Goal: Information Seeking & Learning: Learn about a topic

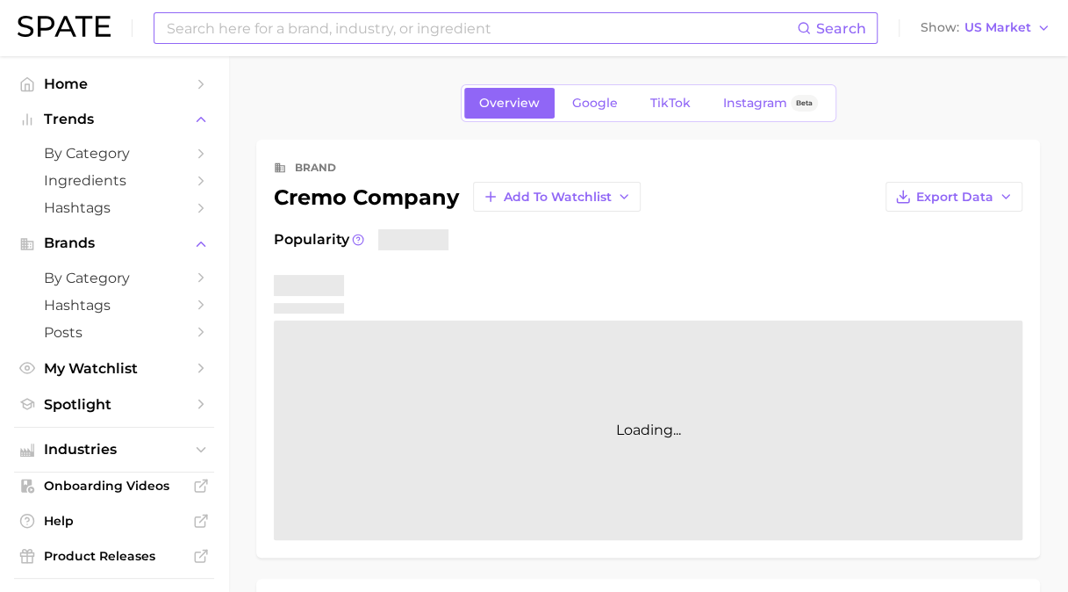
click at [317, 39] on input at bounding box center [481, 28] width 632 height 30
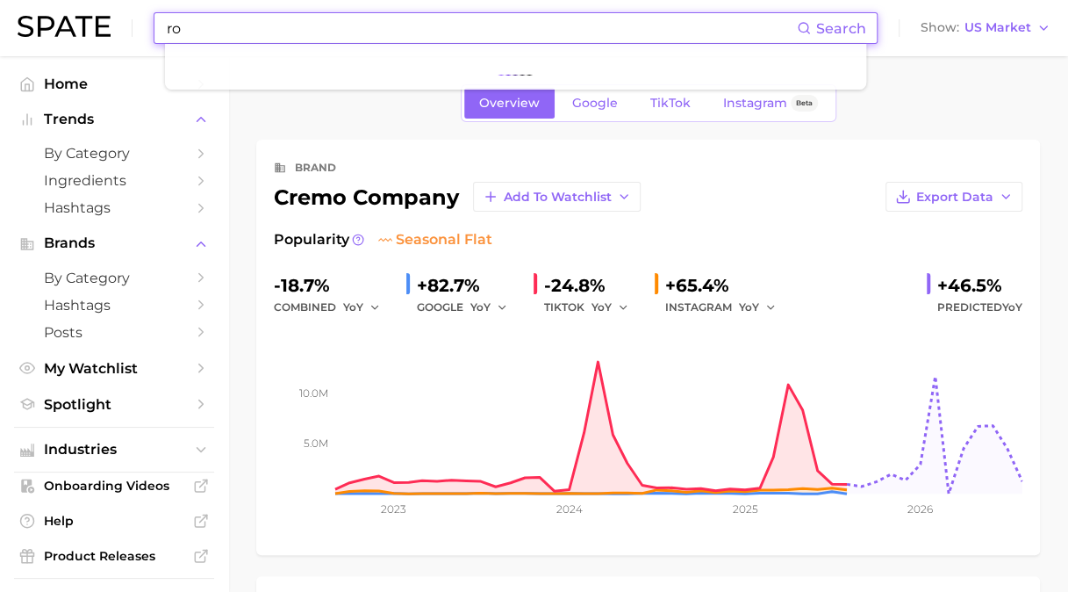
type input "r"
type input "prose"
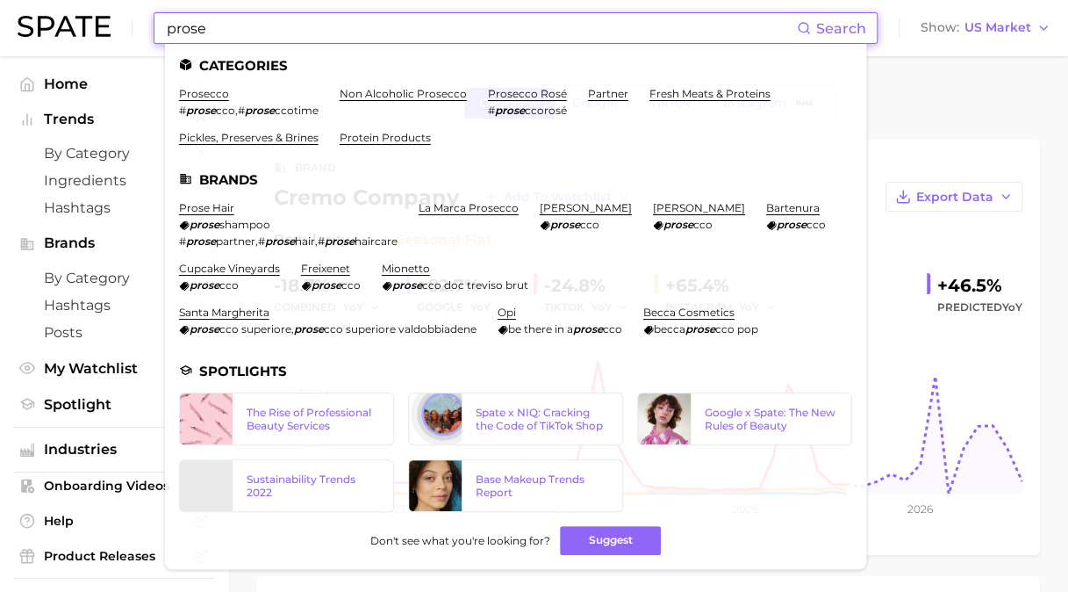
click at [197, 205] on link "prose hair" at bounding box center [206, 207] width 55 height 13
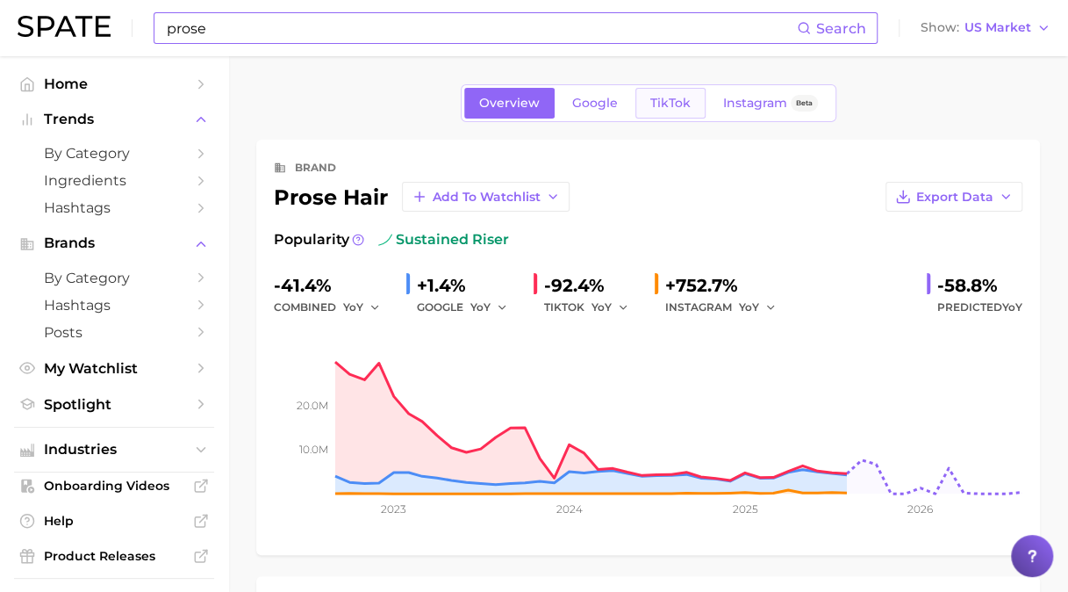
click at [671, 103] on span "TikTok" at bounding box center [670, 103] width 40 height 15
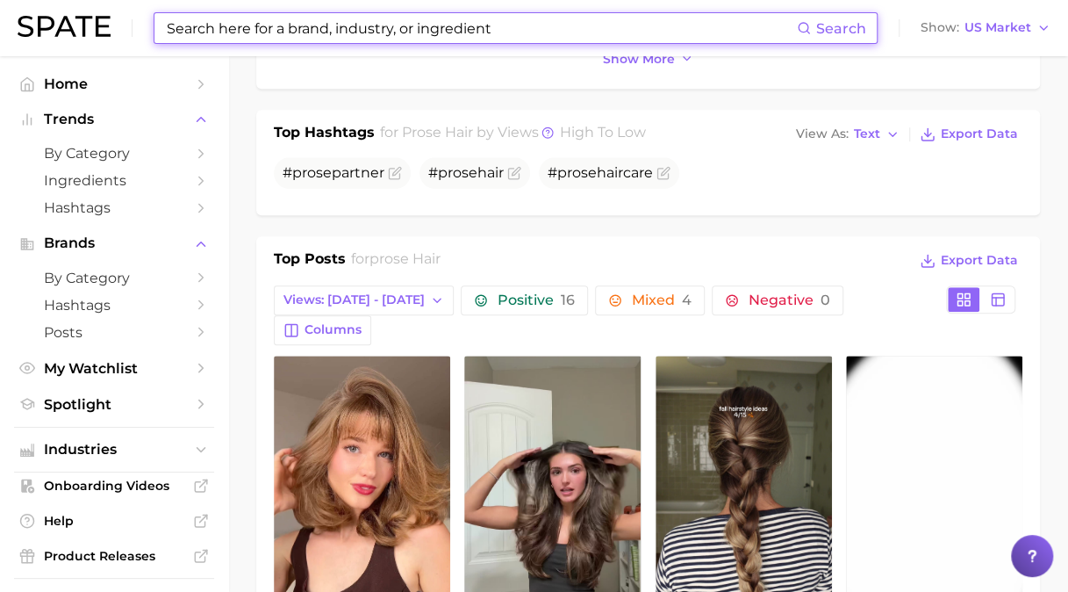
scroll to position [527, 0]
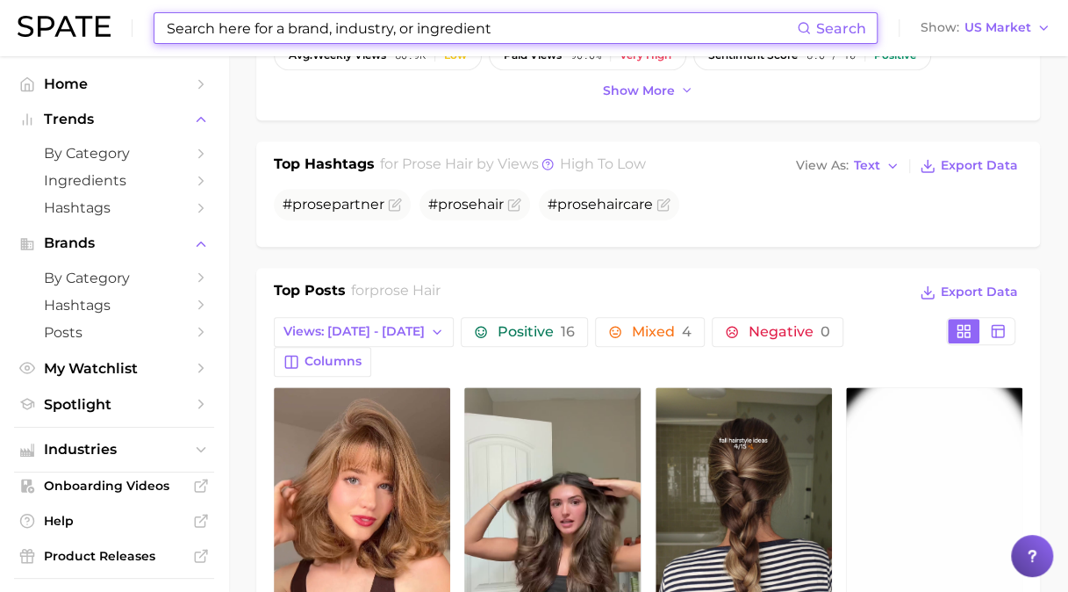
click at [312, 40] on input at bounding box center [481, 28] width 632 height 30
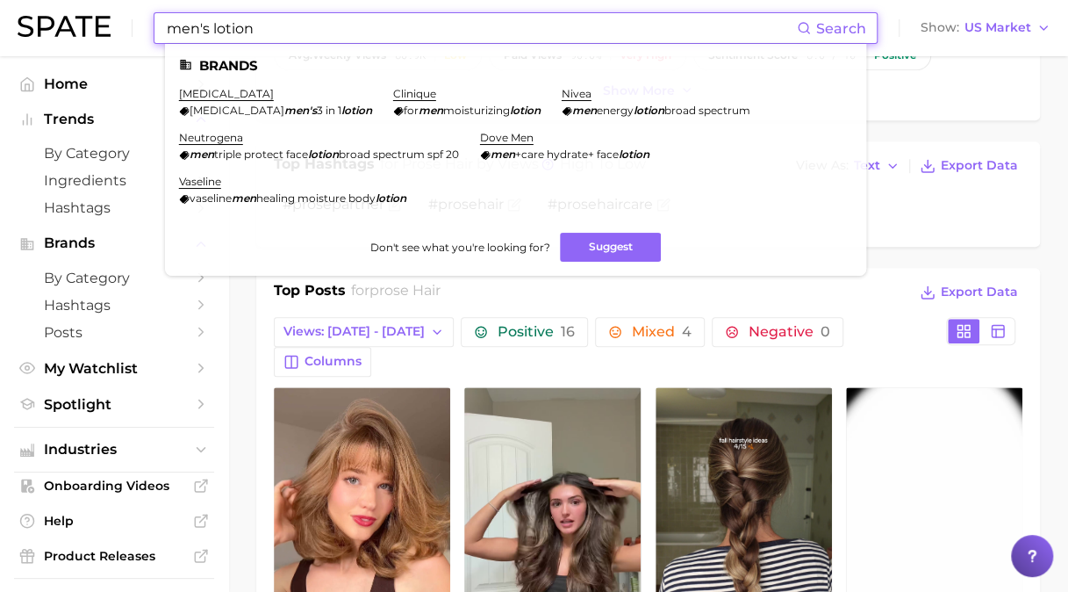
click at [205, 30] on input "men's lotion" at bounding box center [481, 28] width 632 height 30
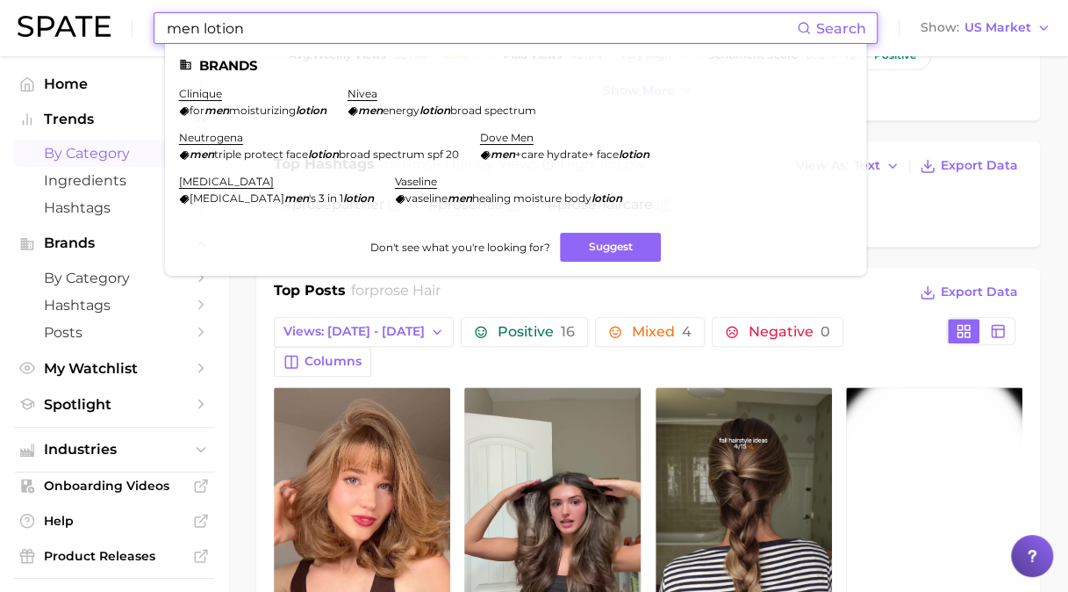
type input "men lotion"
click at [93, 154] on span "by Category" at bounding box center [114, 153] width 140 height 17
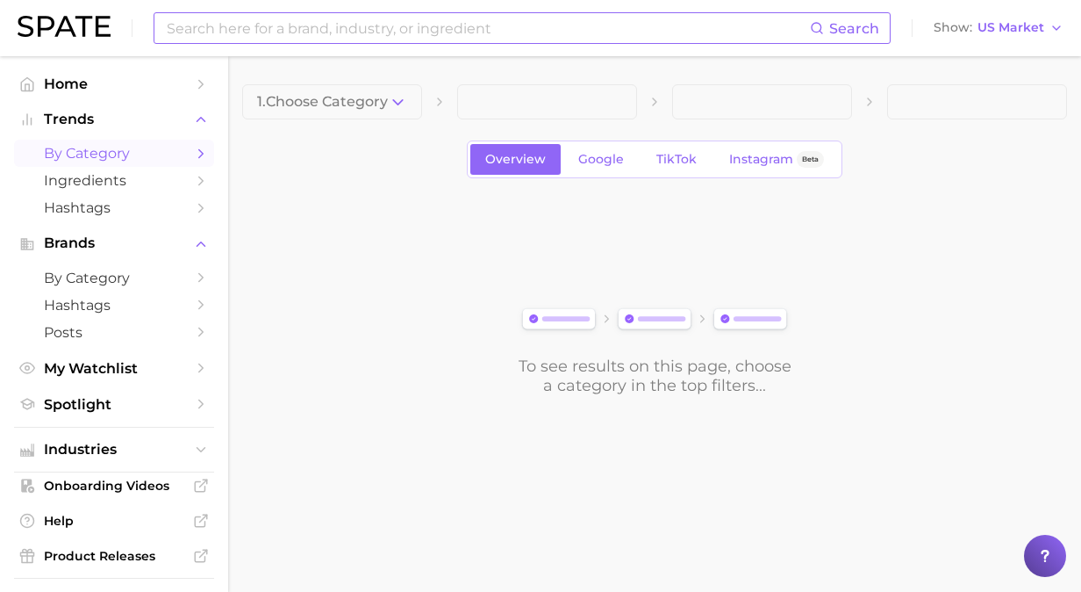
click at [305, 33] on input at bounding box center [487, 28] width 645 height 30
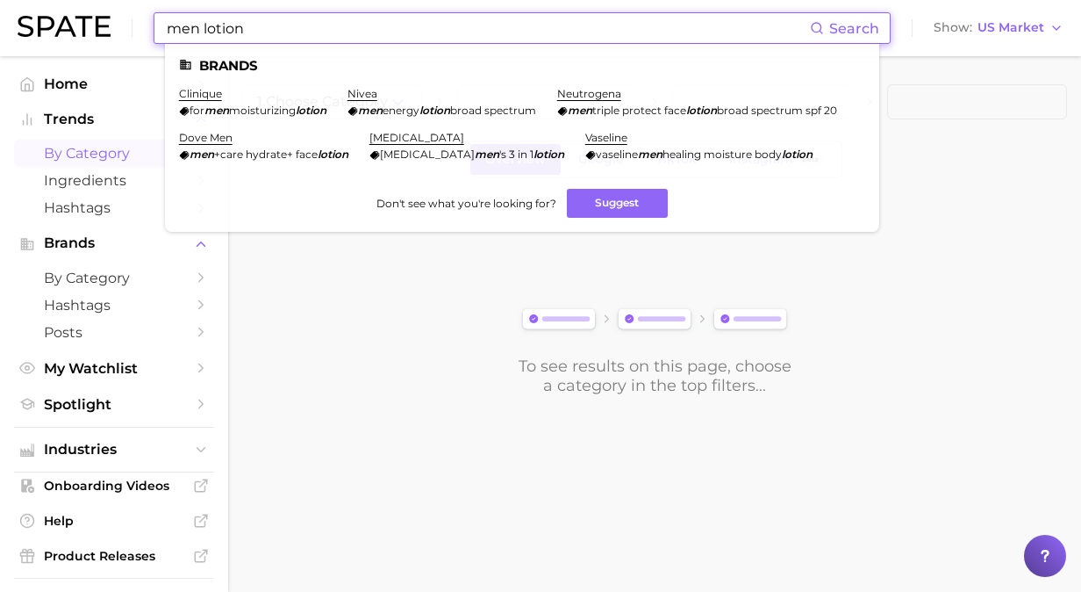
drag, startPoint x: 284, startPoint y: 39, endPoint x: 26, endPoint y: 5, distance: 260.2
click at [4, 24] on header "men lotion Search Brands clinique for men moisturizing lotion nivea men energy …" at bounding box center [540, 28] width 1081 height 56
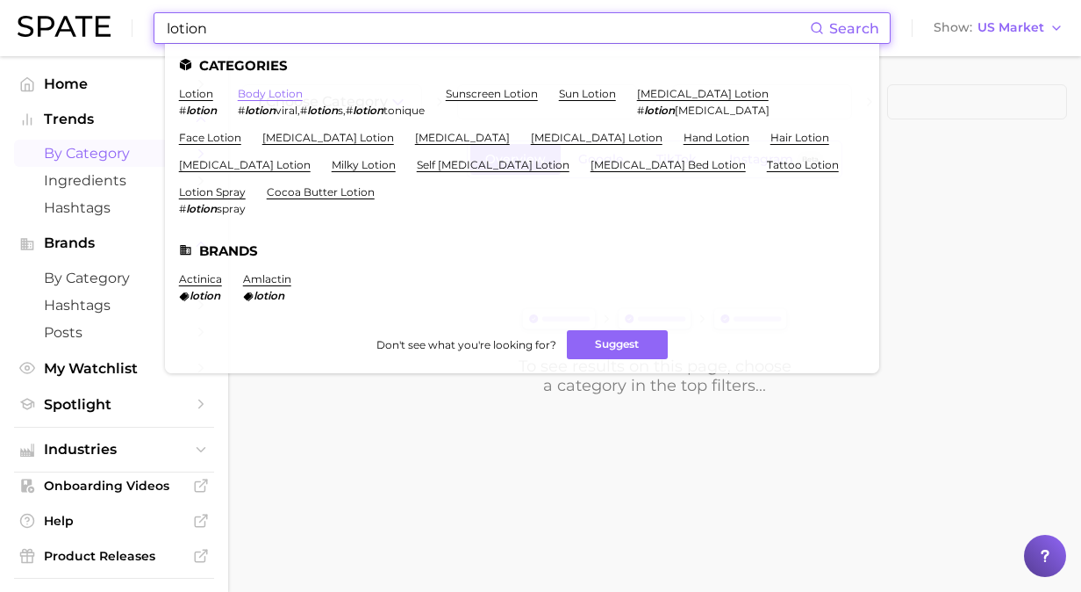
type input "lotion"
click at [248, 90] on link "body lotion" at bounding box center [270, 93] width 65 height 13
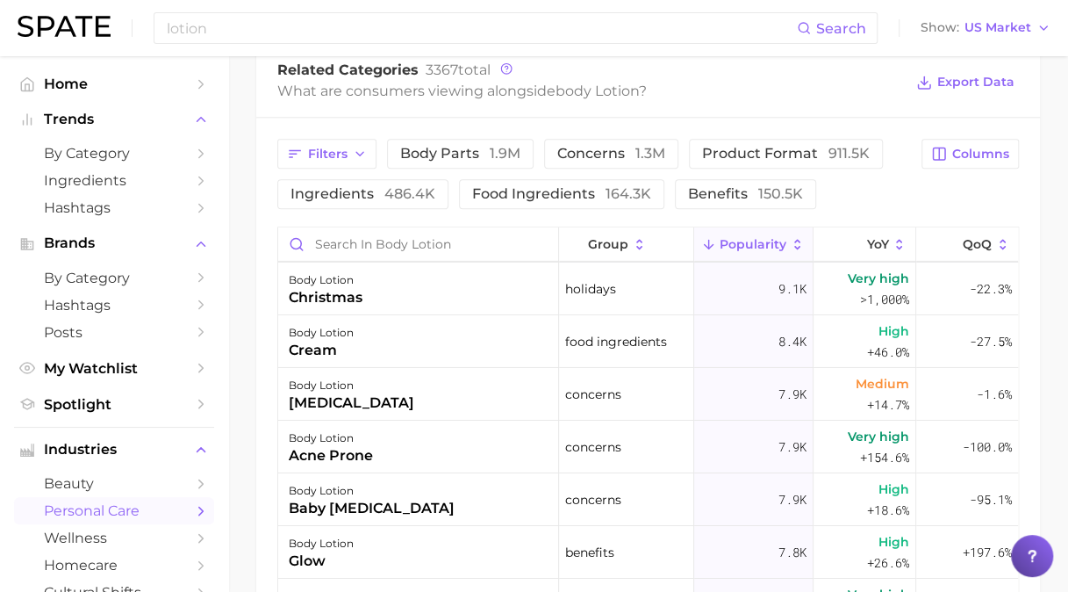
scroll to position [2984, 0]
